Goal: Use online tool/utility: Utilize a website feature to perform a specific function

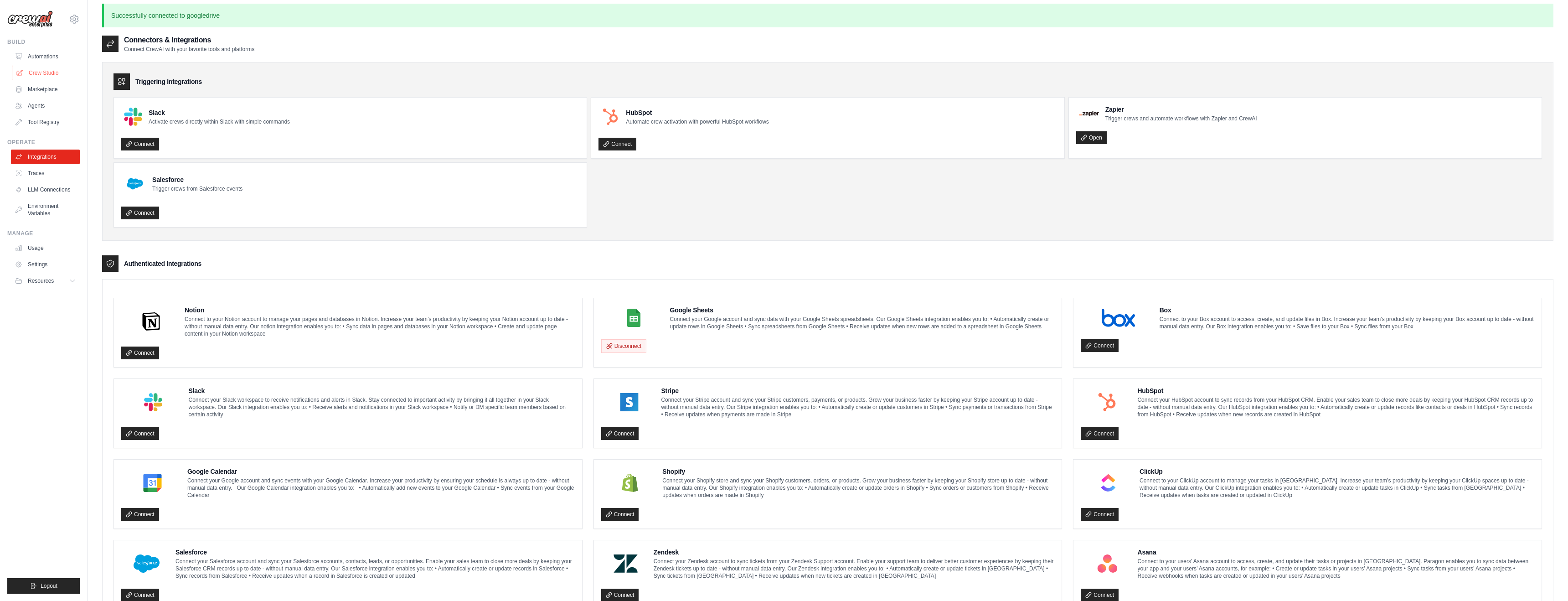
scroll to position [7, 0]
click at [40, 69] on link "Crew Studio" at bounding box center [46, 73] width 69 height 14
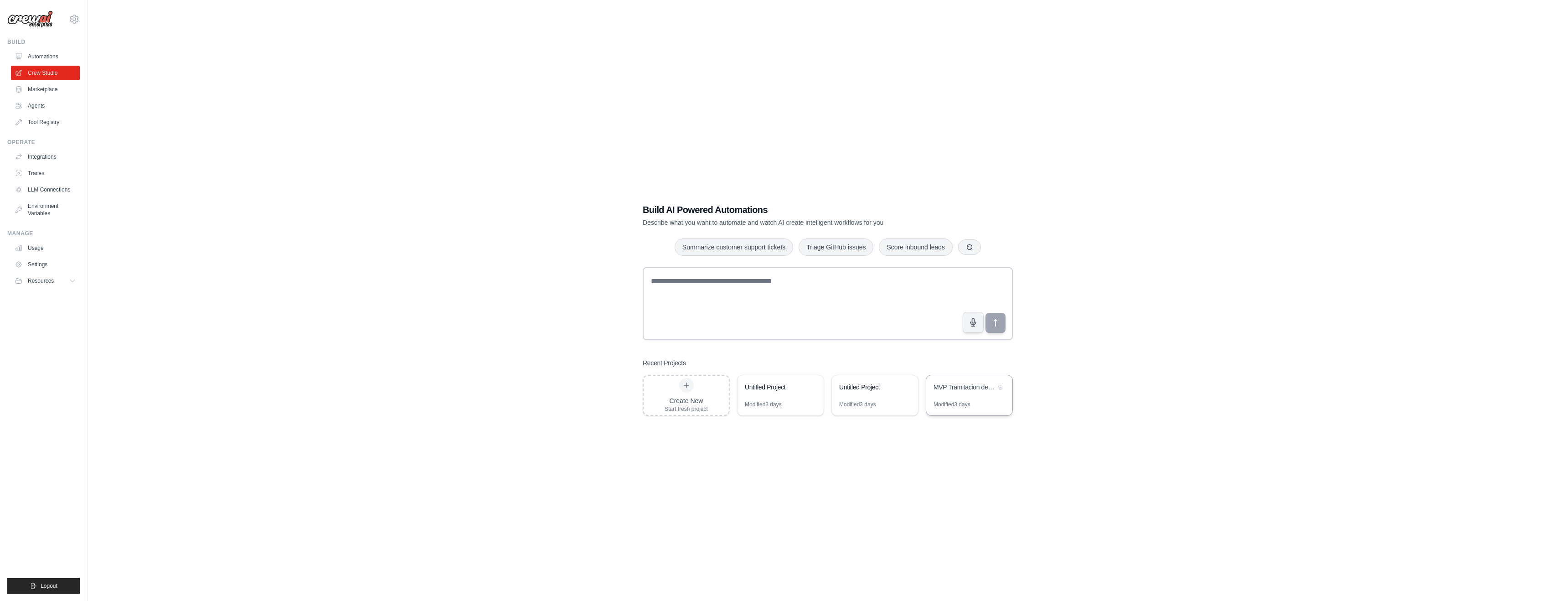
click at [970, 395] on div "MVP Tramitacion de Siniestros Auto" at bounding box center [969, 387] width 86 height 25
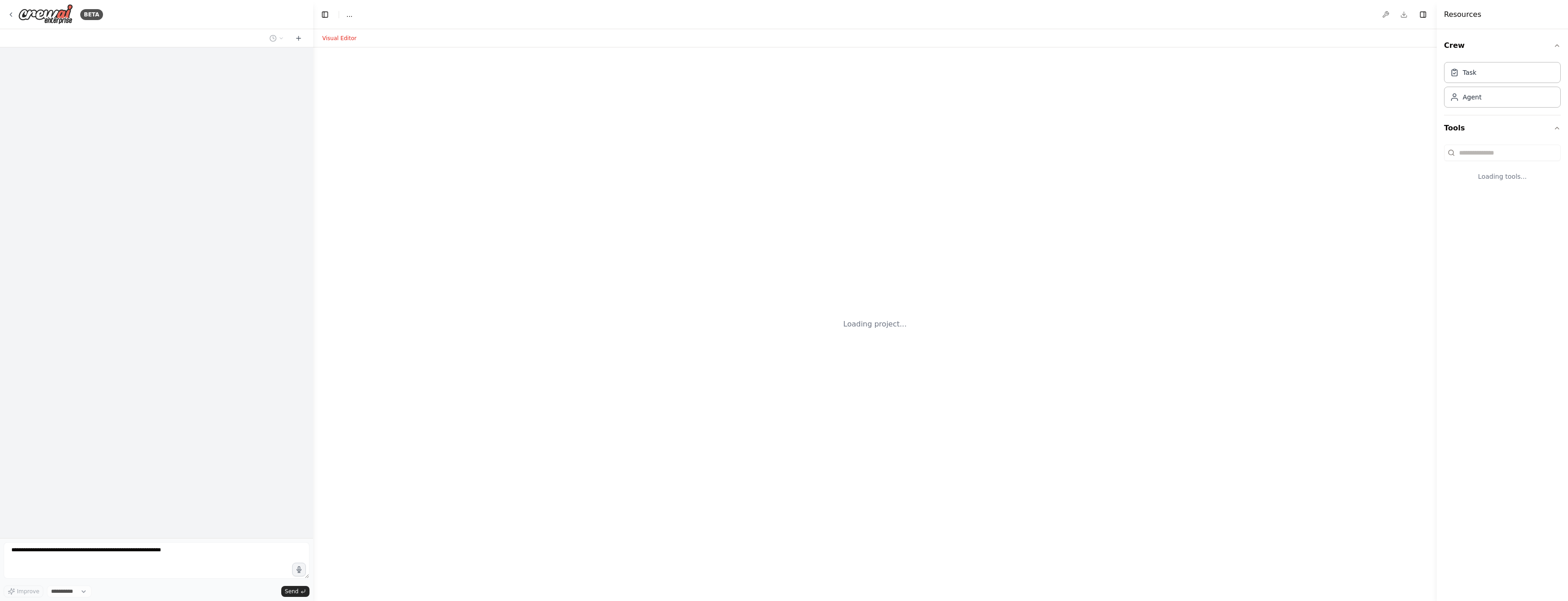
select select "****"
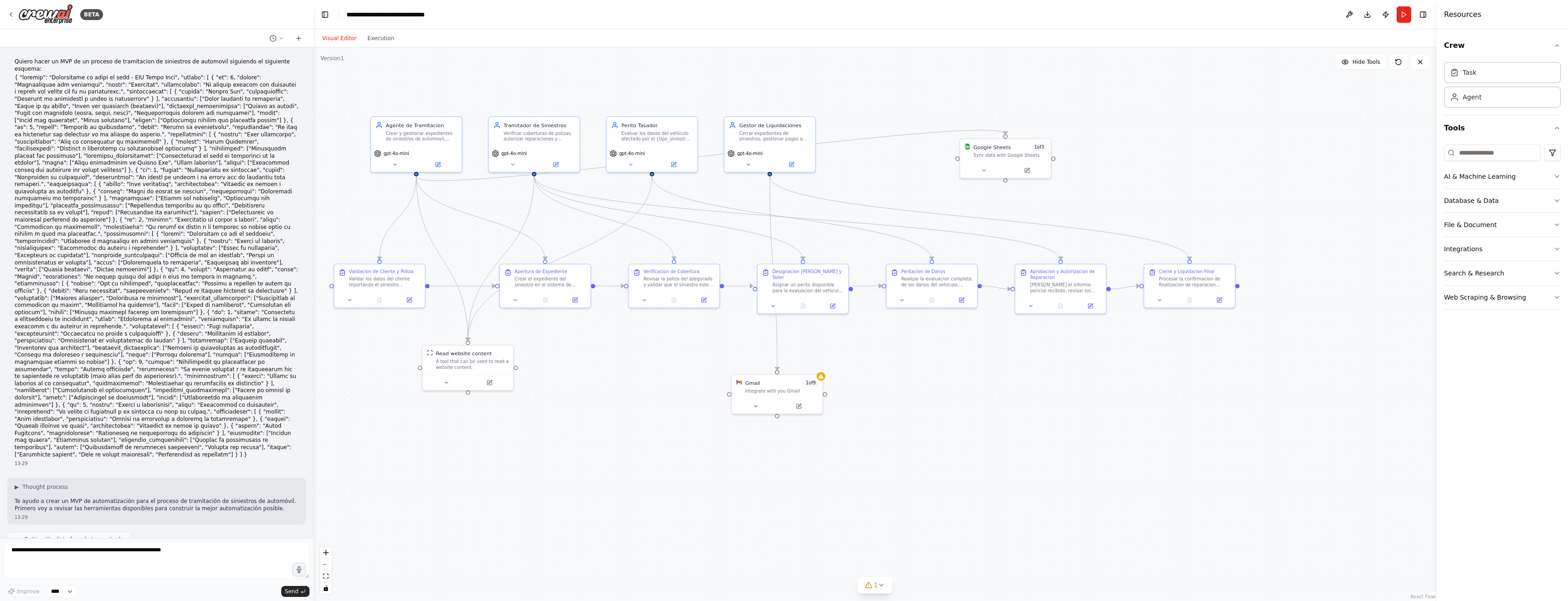
click at [170, 131] on p at bounding box center [156, 267] width 284 height 384
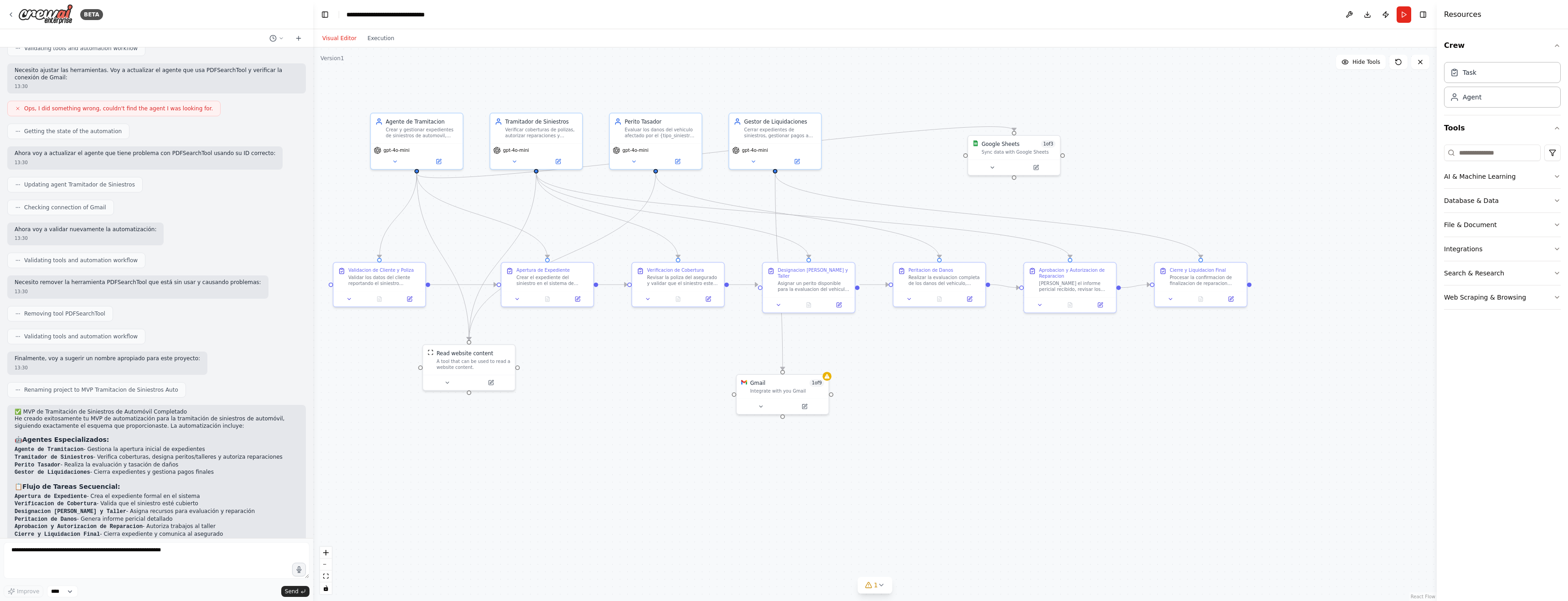
scroll to position [950, 0]
